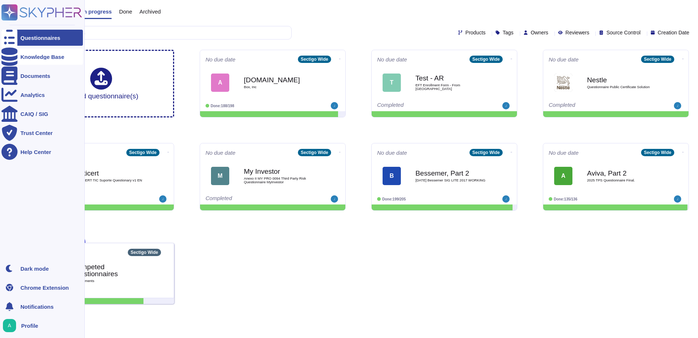
click at [14, 55] on icon at bounding box center [9, 56] width 16 height 18
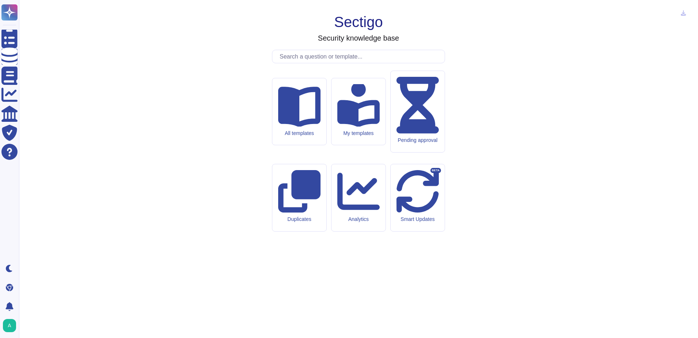
click at [399, 63] on input "text" at bounding box center [360, 56] width 169 height 13
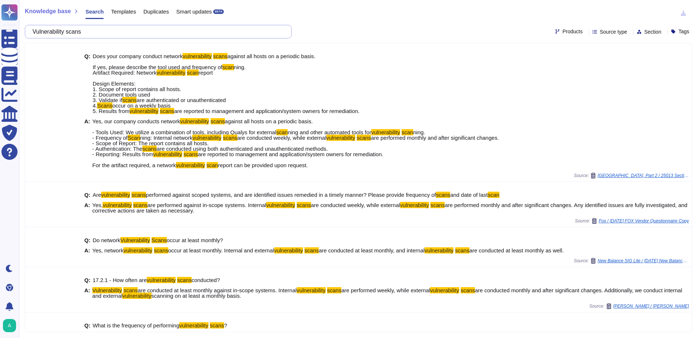
click at [98, 29] on input "Vulnerability scans" at bounding box center [156, 31] width 255 height 13
click at [126, 34] on input "Vulnerability scans" at bounding box center [156, 31] width 255 height 13
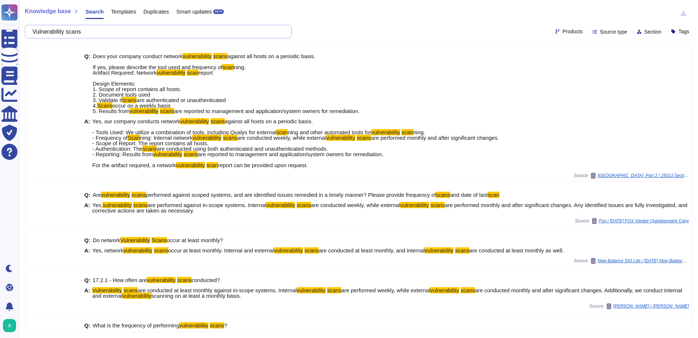
click at [126, 34] on input "Vulnerability scans" at bounding box center [156, 31] width 255 height 13
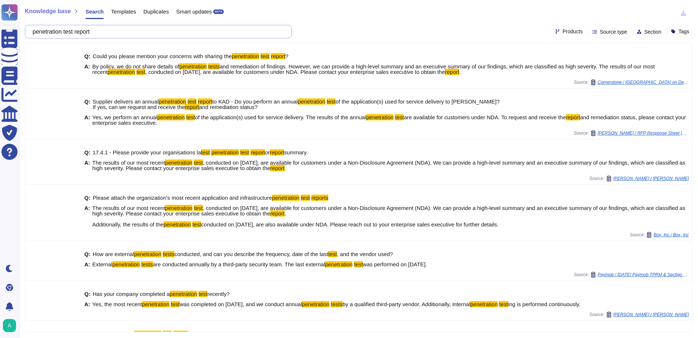
click at [93, 33] on input "penetration test report" at bounding box center [156, 31] width 255 height 13
paste input "Vulnerability management policy"
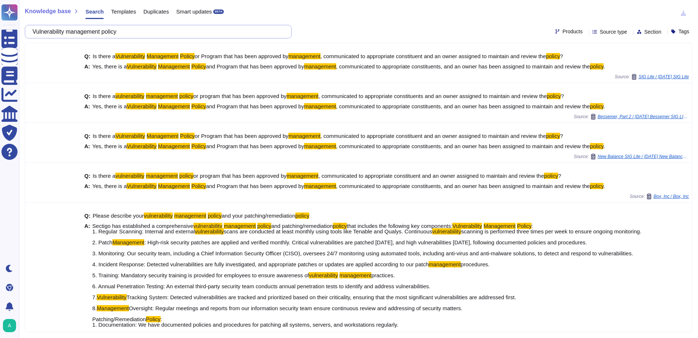
click at [210, 30] on input "Vulnerability management policy" at bounding box center [156, 31] width 255 height 13
paste input "segregation of duties between users"
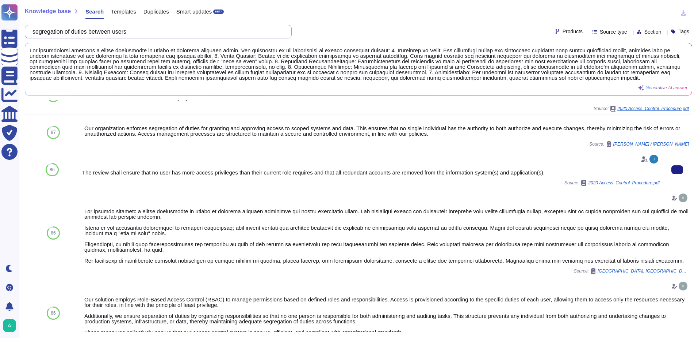
scroll to position [37, 0]
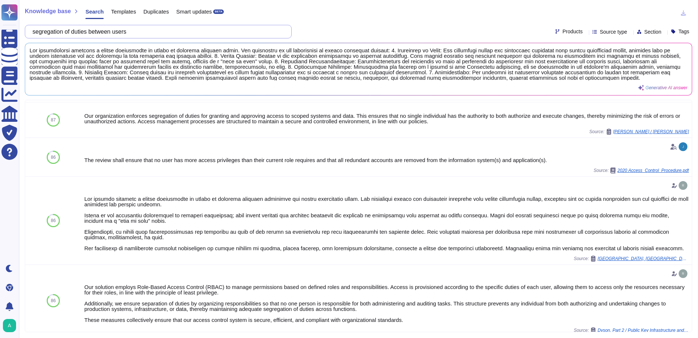
click at [126, 34] on input "segregation of duties between users" at bounding box center [156, 31] width 255 height 13
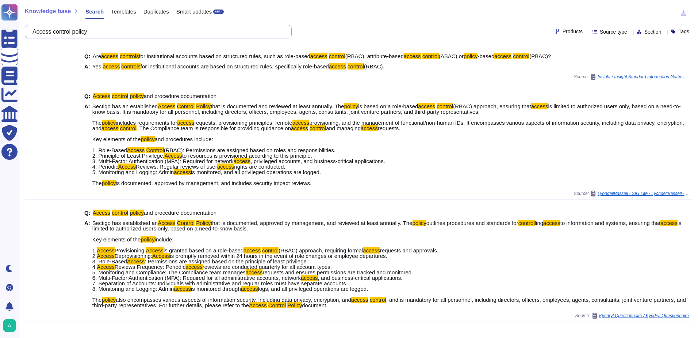
click at [115, 33] on input "Access control policy" at bounding box center [156, 31] width 255 height 13
paste input "[PERSON_NAME] 2.0"
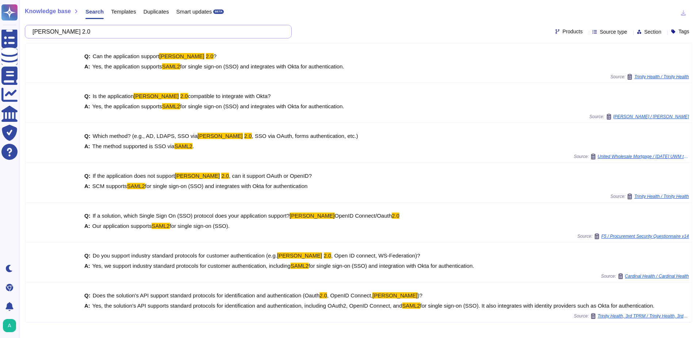
click at [67, 33] on input "[PERSON_NAME] 2.0" at bounding box center [156, 31] width 255 height 13
paste input "OAUTH 2.0 protocol"
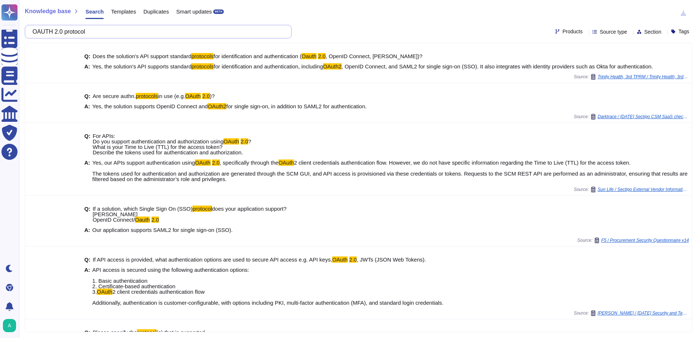
click at [88, 32] on input "OAUTH 2.0 protocol" at bounding box center [156, 31] width 255 height 13
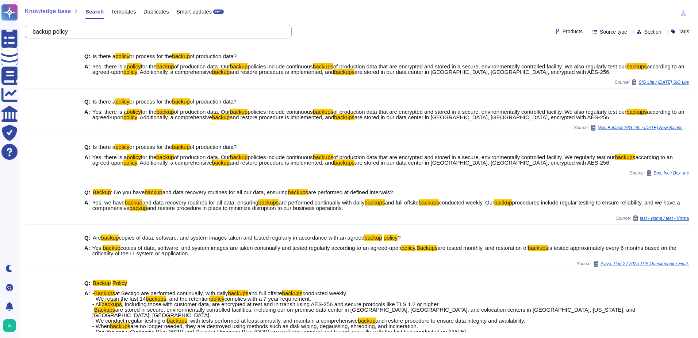
click at [87, 27] on input "backup policy" at bounding box center [156, 31] width 255 height 13
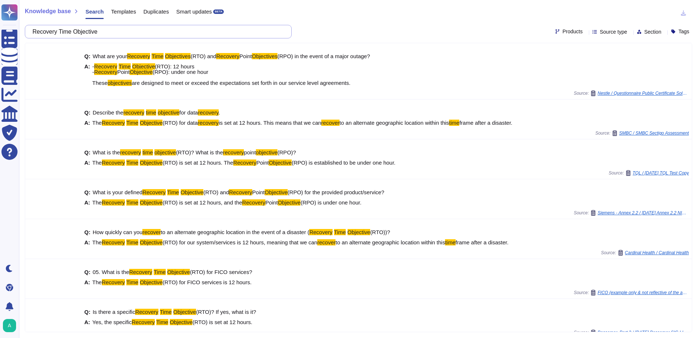
click at [116, 34] on input "Recovery Time Objective" at bounding box center [156, 31] width 255 height 13
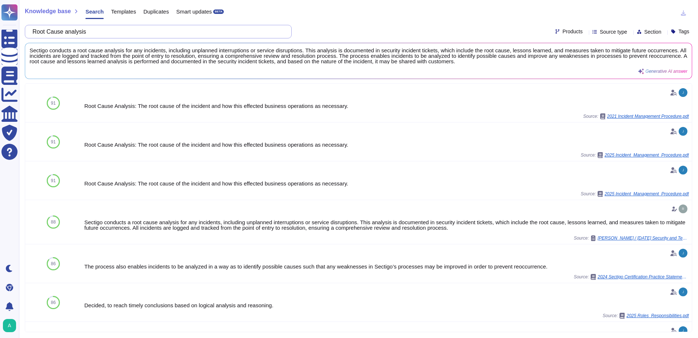
click at [96, 32] on input "Root Cause analysis" at bounding box center [156, 31] width 255 height 13
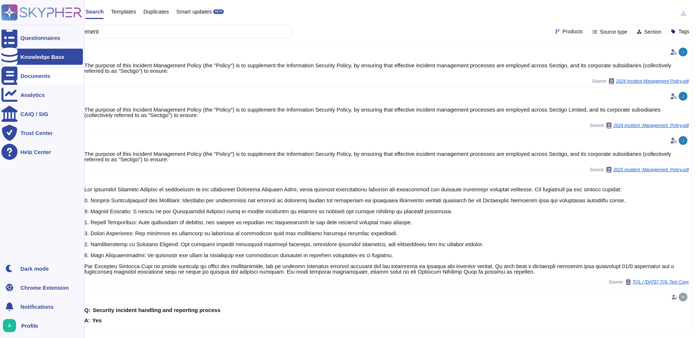
type input "Cyber crisis management"
